Goal: Task Accomplishment & Management: Use online tool/utility

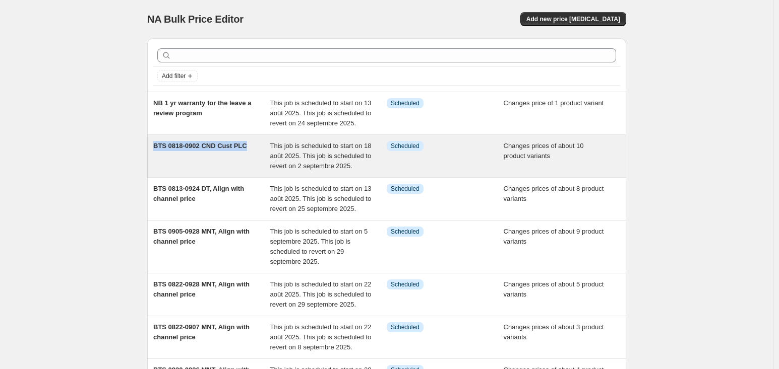
drag, startPoint x: 142, startPoint y: 149, endPoint x: 247, endPoint y: 144, distance: 106.0
click at [247, 144] on div "Add filter NB 1 yr warranty for the leave a review program This job is schedule…" at bounding box center [382, 299] width 487 height 538
copy span "BTS 0818-0902 CND Cust PLC"
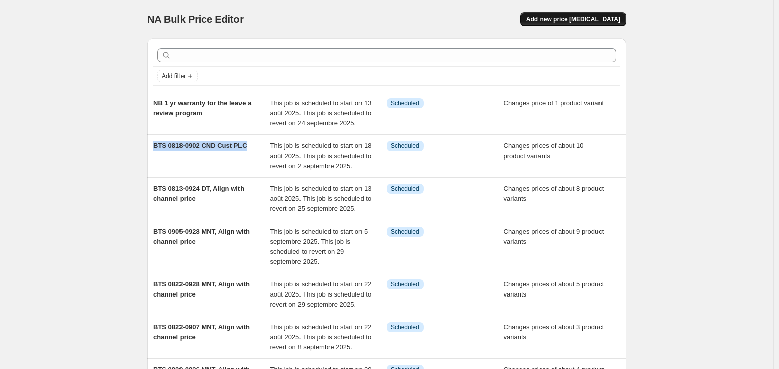
click at [572, 15] on span "Add new price [MEDICAL_DATA]" at bounding box center [573, 19] width 94 height 8
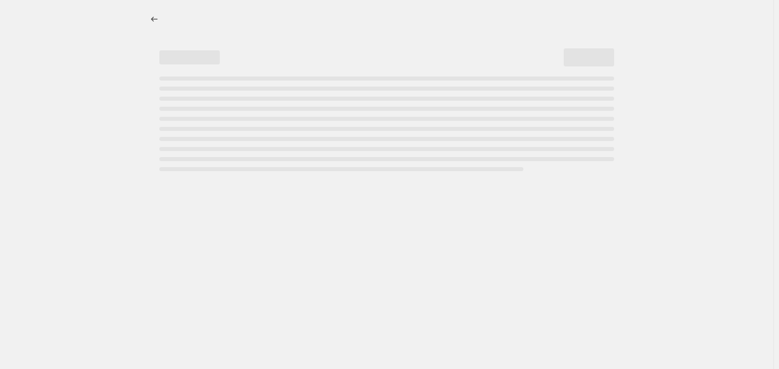
select select "percentage"
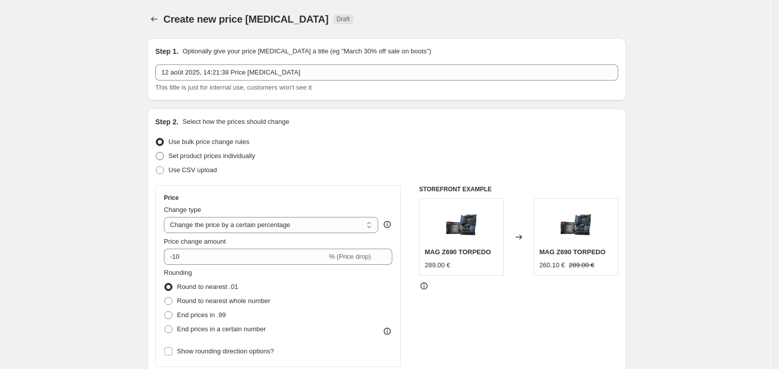
click at [223, 154] on span "Set product prices individually" at bounding box center [211, 156] width 87 height 8
click at [156, 153] on input "Set product prices individually" at bounding box center [156, 152] width 1 height 1
radio input "true"
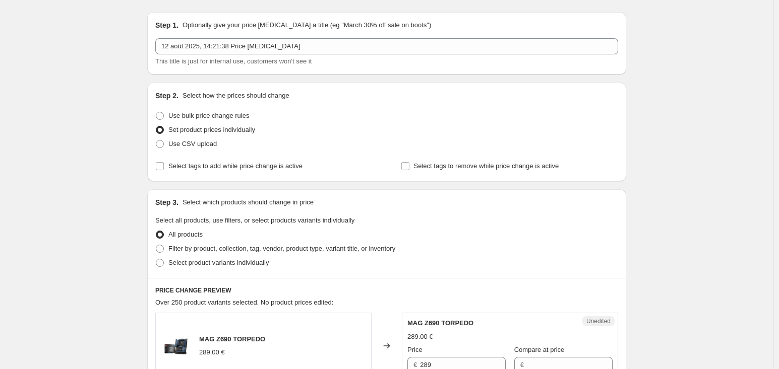
scroll to position [50, 0]
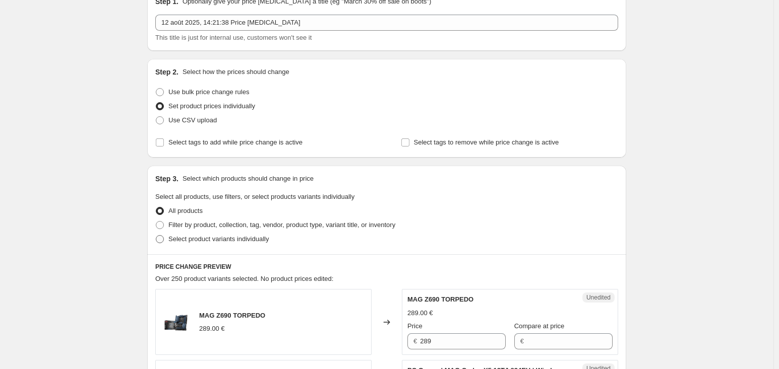
click at [223, 240] on span "Select product variants individually" at bounding box center [218, 239] width 100 height 8
click at [156, 236] on input "Select product variants individually" at bounding box center [156, 235] width 1 height 1
radio input "true"
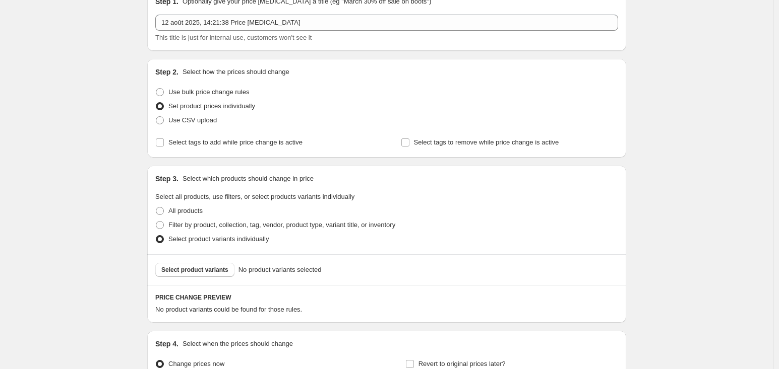
scroll to position [151, 0]
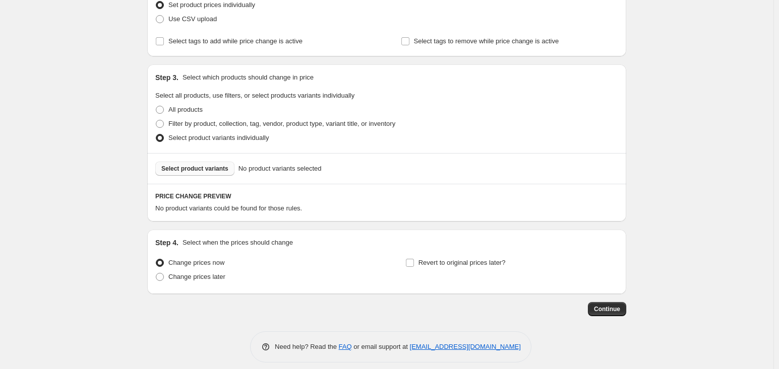
click at [213, 162] on button "Select product variants" at bounding box center [194, 169] width 79 height 14
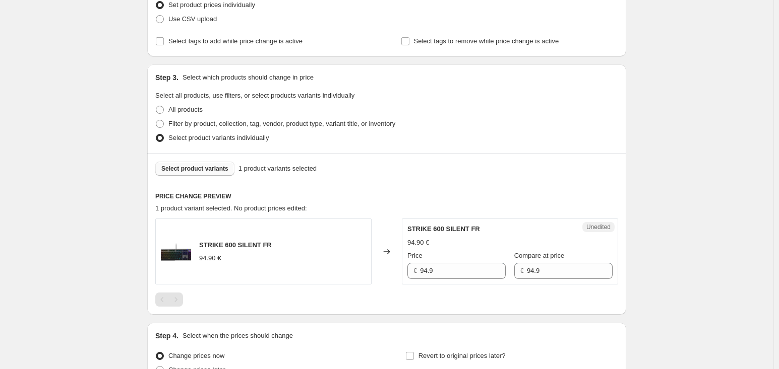
click at [194, 166] on span "Select product variants" at bounding box center [194, 169] width 67 height 8
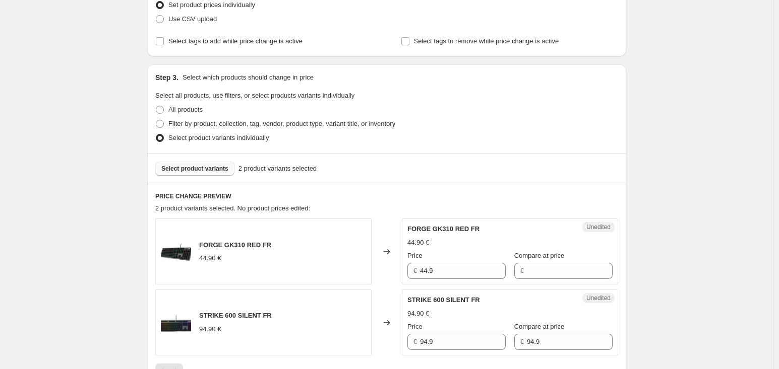
click at [205, 166] on span "Select product variants" at bounding box center [194, 169] width 67 height 8
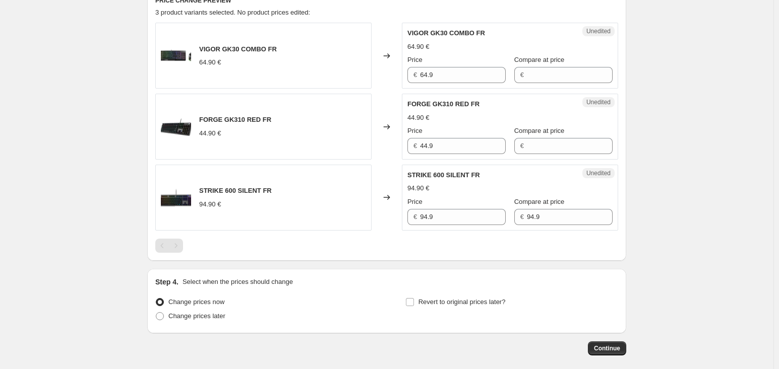
scroll to position [352, 0]
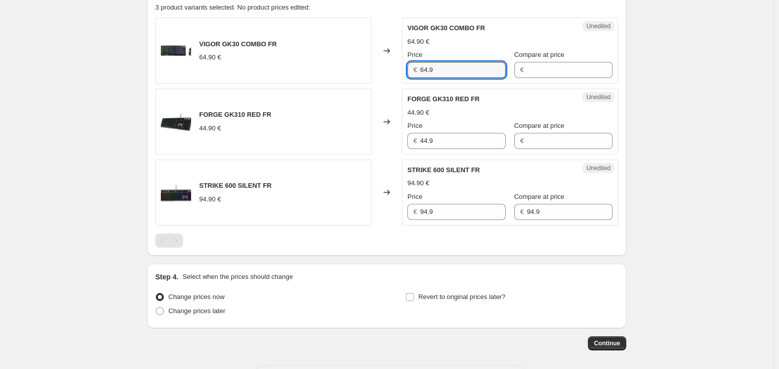
drag, startPoint x: 445, startPoint y: 67, endPoint x: 396, endPoint y: 63, distance: 49.0
click at [396, 63] on div "VIGOR GK30 COMBO FR 64.90 € Changed to Unedited VIGOR GK30 COMBO FR 64.90 € Pri…" at bounding box center [386, 51] width 463 height 66
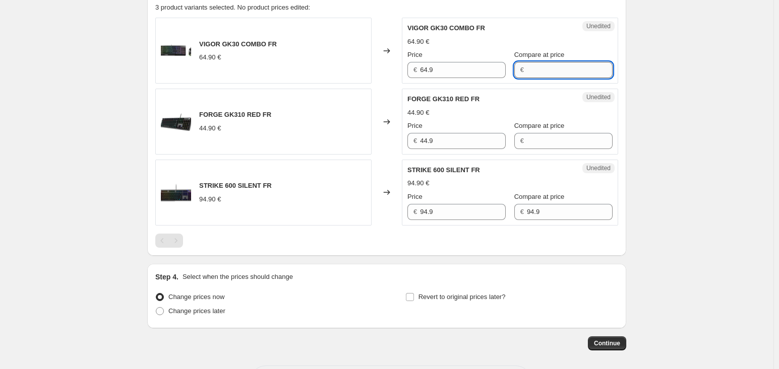
click at [527, 73] on input "Compare at price" at bounding box center [570, 70] width 86 height 16
click at [544, 73] on input "Compare at price" at bounding box center [570, 70] width 86 height 16
type input "64.9"
drag, startPoint x: 462, startPoint y: 69, endPoint x: 85, endPoint y: 31, distance: 379.3
click at [217, 81] on div "VIGOR GK30 COMBO FR 64.90 € Changed to Unedited VIGOR GK30 COMBO FR 64.90 € Pri…" at bounding box center [386, 51] width 463 height 66
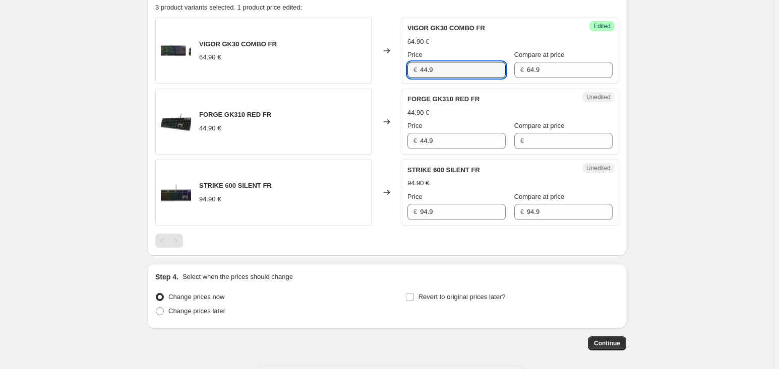
type input "44.9"
click at [476, 108] on div "44.90 €" at bounding box center [509, 113] width 205 height 10
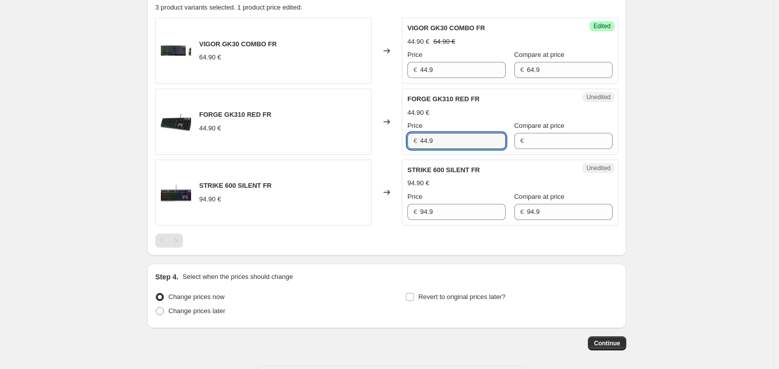
drag, startPoint x: 455, startPoint y: 138, endPoint x: 291, endPoint y: 154, distance: 164.6
click at [291, 154] on div "VIGOR GK30 COMBO FR 64.90 € Changed to Success Edited VIGOR GK30 COMBO FR 44.90…" at bounding box center [386, 122] width 463 height 208
type input "34.9"
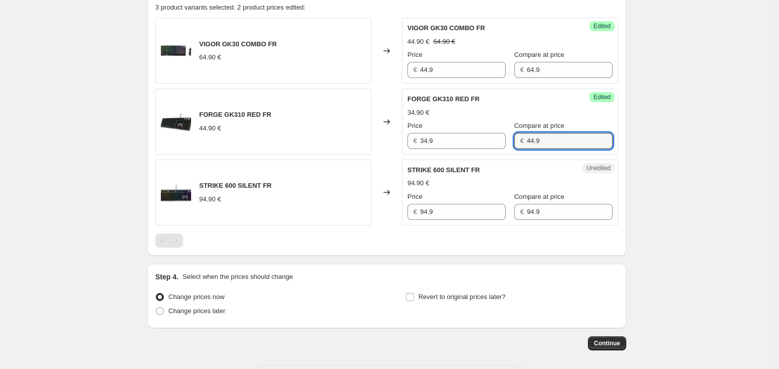
type input "44.9"
drag, startPoint x: 413, startPoint y: 213, endPoint x: 280, endPoint y: 204, distance: 133.9
click at [292, 204] on div "STRIKE 600 SILENT FR 94.90 € Changed to Unedited STRIKE 600 SILENT FR 94.90 € P…" at bounding box center [386, 193] width 463 height 66
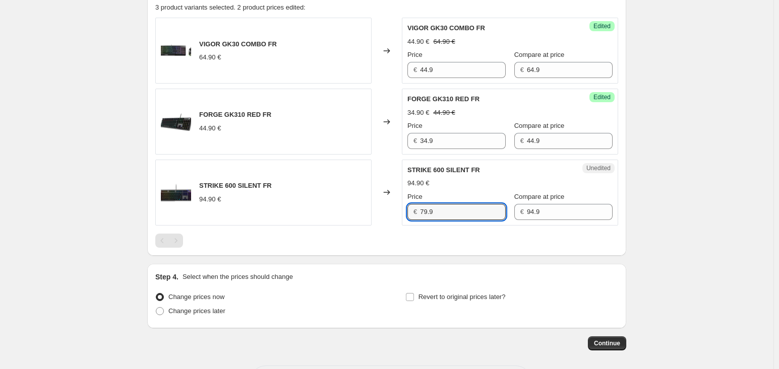
type input "79.9"
click at [688, 163] on div "Create new price [MEDICAL_DATA]. This page is ready Create new price [MEDICAL_D…" at bounding box center [386, 30] width 773 height 764
click at [204, 311] on span "Change prices later" at bounding box center [196, 311] width 57 height 8
click at [156, 308] on input "Change prices later" at bounding box center [156, 307] width 1 height 1
radio input "true"
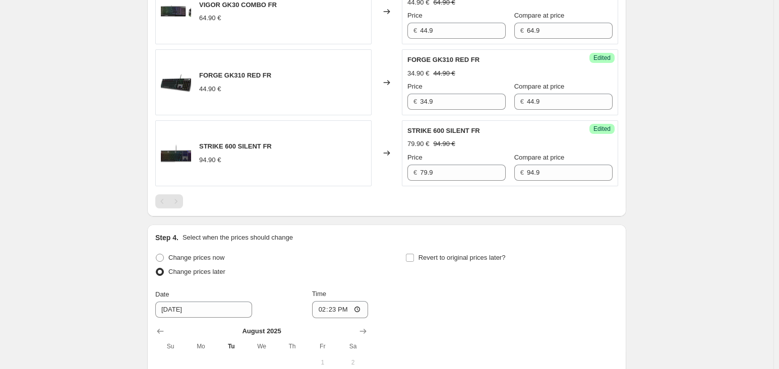
scroll to position [503, 0]
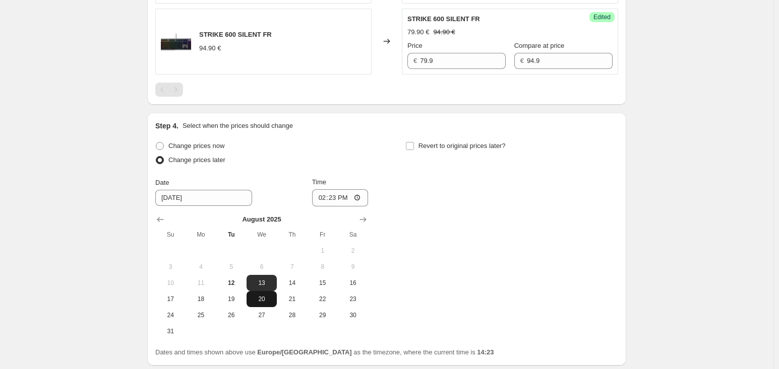
click at [264, 300] on span "20" at bounding box center [261, 299] width 22 height 8
type input "[DATE]"
click at [343, 195] on input "14:23" at bounding box center [340, 197] width 56 height 17
click at [336, 193] on input "Time" at bounding box center [340, 197] width 56 height 17
type input "00:00"
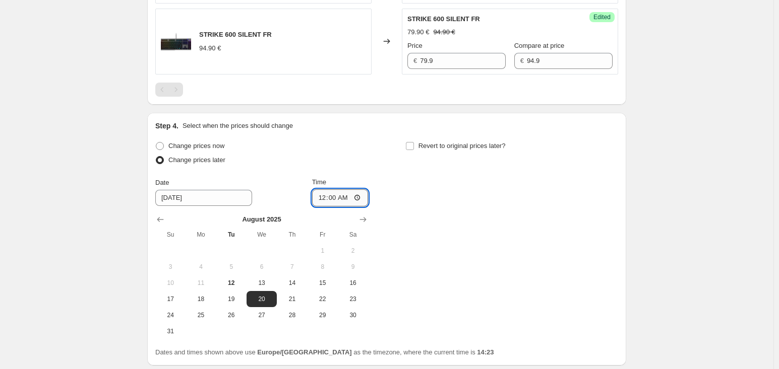
click at [331, 193] on input "00:00" at bounding box center [340, 197] width 56 height 17
click at [403, 231] on div "Change prices now Change prices later Date [DATE] Time 00:00 [DATE] Su Mo Tu We…" at bounding box center [386, 239] width 463 height 201
click at [419, 141] on label "Revert to original prices later?" at bounding box center [455, 146] width 100 height 14
click at [414, 142] on input "Revert to original prices later?" at bounding box center [410, 146] width 8 height 8
checkbox input "true"
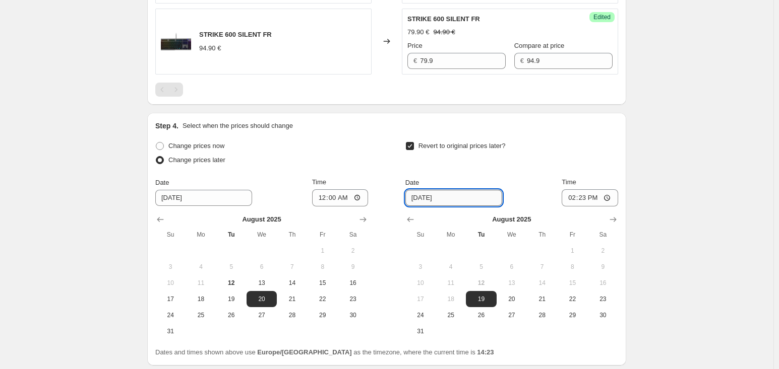
click at [466, 199] on input "[DATE]" at bounding box center [453, 198] width 97 height 16
click at [616, 215] on icon "Show next month, September 2025" at bounding box center [613, 220] width 10 height 10
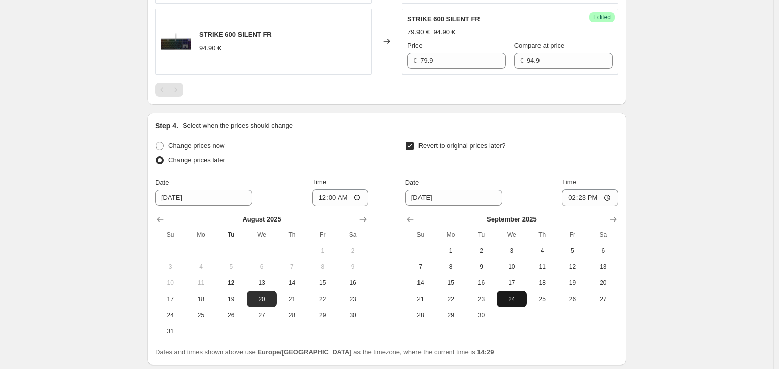
click at [513, 299] on span "24" at bounding box center [511, 299] width 22 height 8
type input "[DATE]"
click at [583, 200] on input "14:23" at bounding box center [589, 197] width 56 height 17
type input "00:23"
click at [424, 204] on input "[DATE]" at bounding box center [453, 198] width 97 height 16
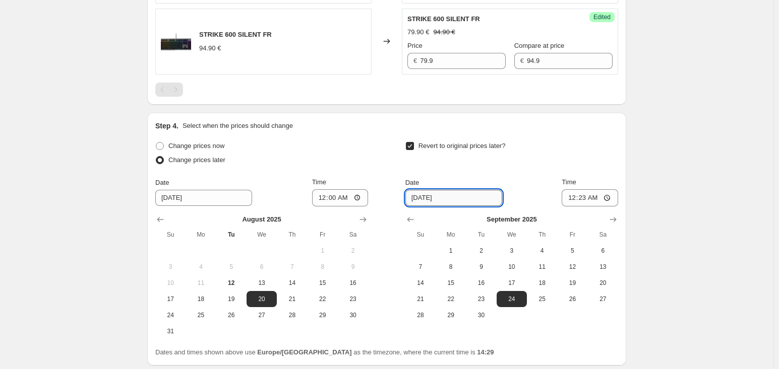
click at [427, 199] on input "[DATE]" at bounding box center [453, 198] width 97 height 16
type input "[DATE]"
click at [587, 200] on input "00:23" at bounding box center [589, 197] width 56 height 17
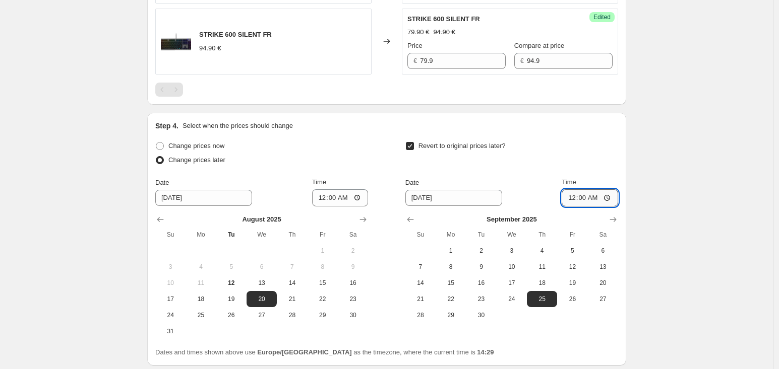
type input "00:01"
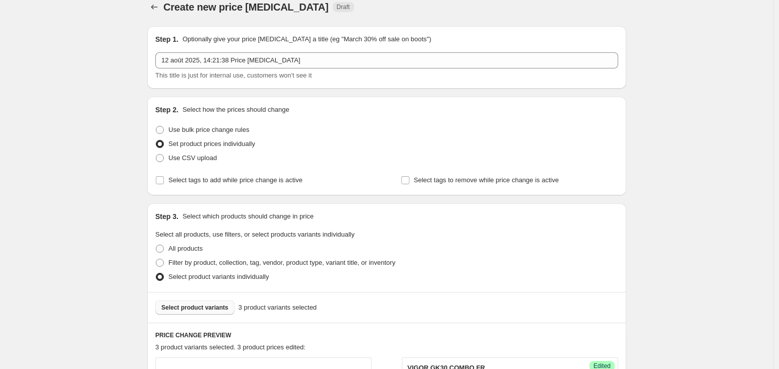
scroll to position [0, 0]
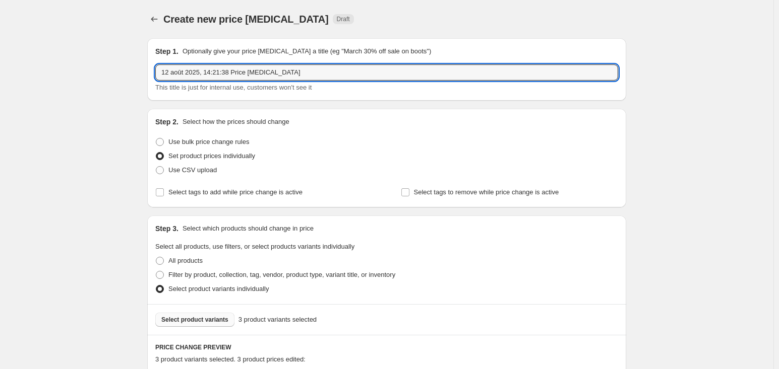
drag, startPoint x: 324, startPoint y: 68, endPoint x: 138, endPoint y: 84, distance: 187.1
paste input "BTS 0818-0902 CND Cust PLC"
drag, startPoint x: 207, startPoint y: 74, endPoint x: 289, endPoint y: 73, distance: 82.1
click at [289, 73] on input "BTS 0818-0902 CND Cust PLC" at bounding box center [386, 73] width 463 height 16
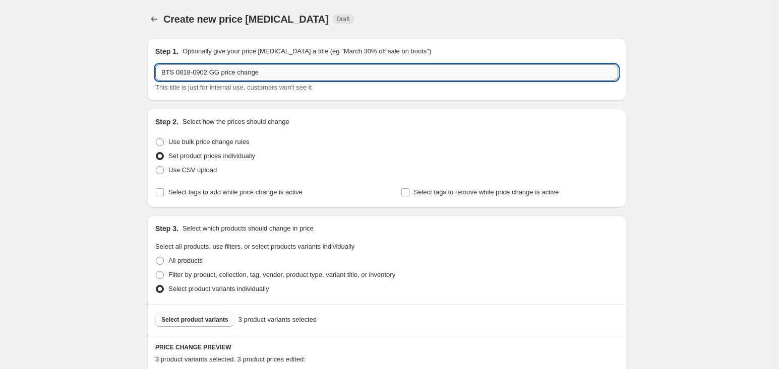
drag, startPoint x: 221, startPoint y: 68, endPoint x: 336, endPoint y: 78, distance: 115.8
click at [328, 78] on input "BTS 0818-0902 GG price change" at bounding box center [386, 73] width 463 height 16
click at [188, 74] on input "BTS 0818-0924 GG" at bounding box center [386, 73] width 463 height 16
type input "BTS 0820-0924 GG"
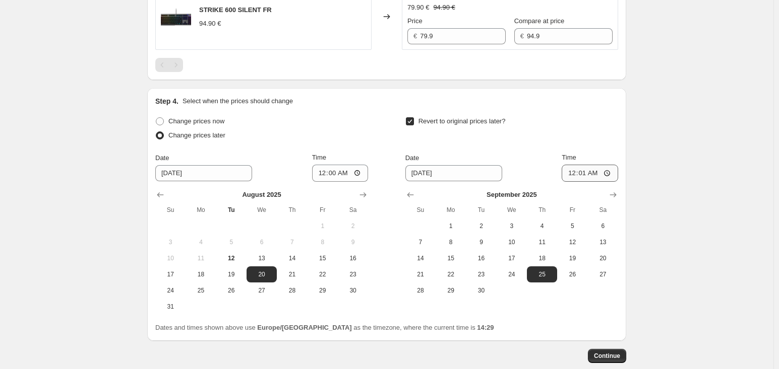
scroll to position [583, 0]
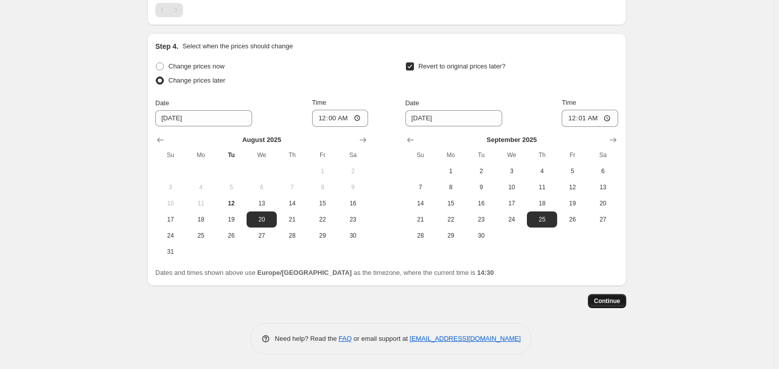
click at [604, 295] on button "Continue" at bounding box center [607, 301] width 38 height 14
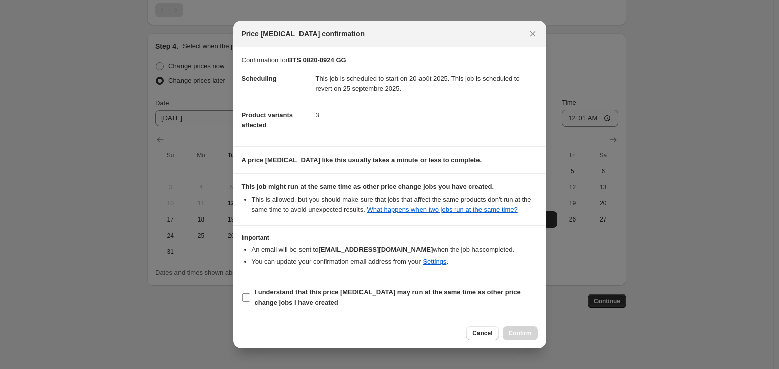
click at [327, 299] on span "I understand that this price [MEDICAL_DATA] may run at the same time as other p…" at bounding box center [395, 298] width 283 height 20
click at [250, 299] on input "I understand that this price [MEDICAL_DATA] may run at the same time as other p…" at bounding box center [246, 298] width 8 height 8
checkbox input "true"
click at [510, 329] on button "Confirm" at bounding box center [519, 334] width 35 height 14
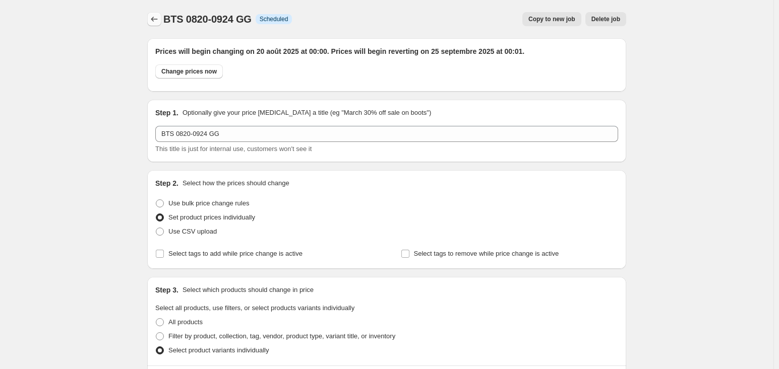
click at [158, 14] on button "Price change jobs" at bounding box center [154, 19] width 14 height 14
